Goal: Register for event/course

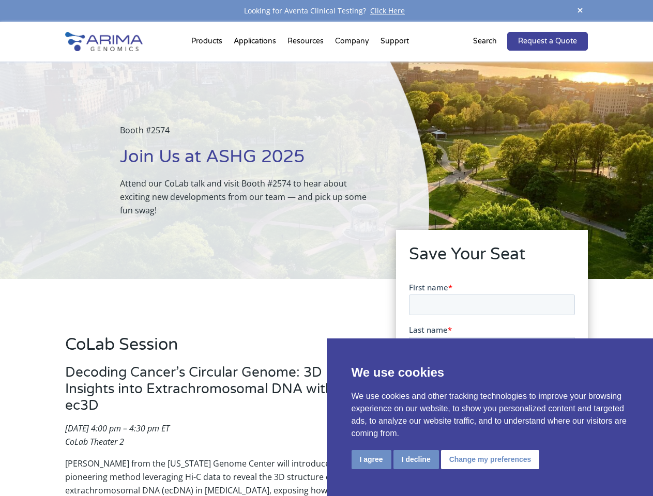
click at [326, 248] on div "Booth #2574 Join Us at ASHG 2025 Attend our CoLab talk and visit Booth #2574 to…" at bounding box center [214, 171] width 429 height 218
click at [371, 460] on button "I agree" at bounding box center [372, 459] width 40 height 19
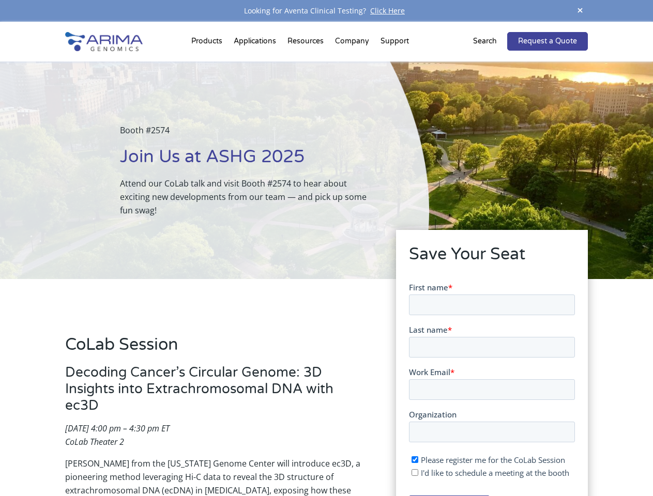
click at [415, 473] on input "I'd like to schedule a meeting at the booth" at bounding box center [414, 472] width 7 height 7
click at [488, 473] on span "I'd like to schedule a meeting at the booth" at bounding box center [494, 472] width 148 height 10
click at [418, 473] on input "I'd like to schedule a meeting at the booth" at bounding box center [414, 472] width 7 height 7
checkbox input "false"
click at [580, 11] on span at bounding box center [580, 11] width 16 height 14
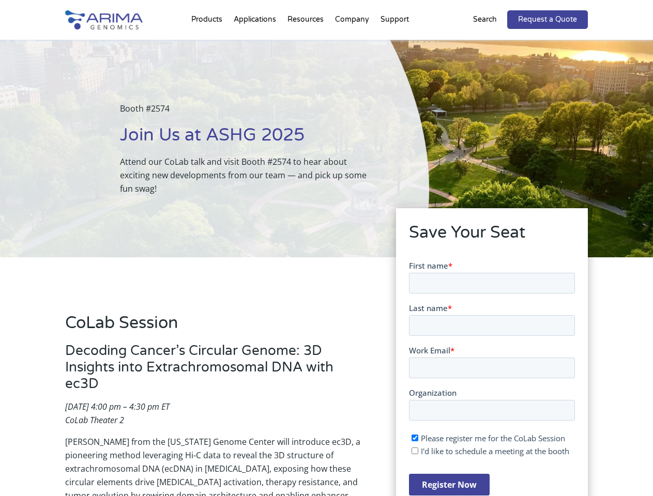
click at [208, 43] on div "Booth #2574 Join Us at ASHG 2025 Attend our CoLab talk and visit Booth #2574 to…" at bounding box center [214, 149] width 429 height 218
click at [307, 43] on div "Booth #2574 Join Us at ASHG 2025 Attend our CoLab talk and visit Booth #2574 to…" at bounding box center [214, 149] width 429 height 218
click at [353, 43] on div "Booth #2574 Join Us at ASHG 2025 Attend our CoLab talk and visit Booth #2574 to…" at bounding box center [214, 149] width 429 height 218
click at [394, 43] on div "Booth #2574 Join Us at ASHG 2025 Attend our CoLab talk and visit Booth #2574 to…" at bounding box center [214, 149] width 429 height 218
